Goal: Find contact information: Find contact information

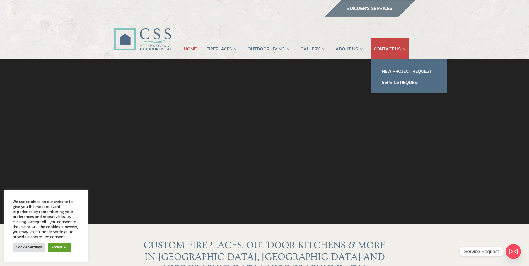
click at [383, 49] on link "CONTACT US" at bounding box center [390, 48] width 33 height 21
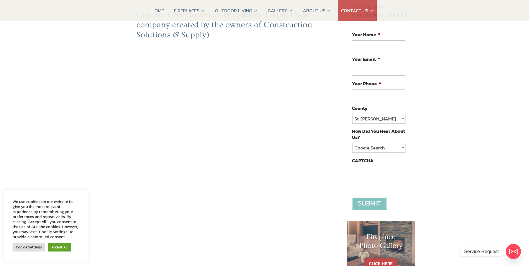
scroll to position [84, 0]
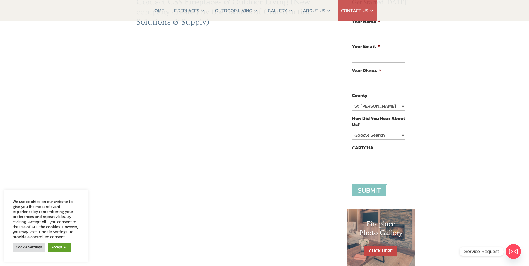
click at [122, 155] on div "Contact CSS Fireplaces & Outdoor Living (New company created by the owners of C…" at bounding box center [226, 170] width 224 height 346
click at [324, 150] on div "Contact CSS Fireplaces & Outdoor Living (New company created by the owners of C…" at bounding box center [226, 170] width 224 height 346
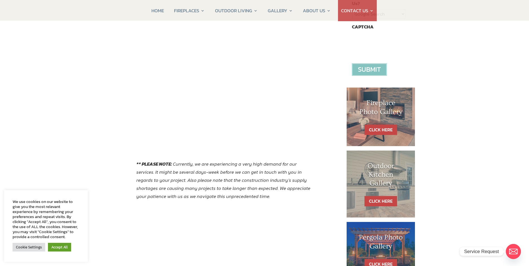
scroll to position [223, 0]
